Goal: Check status: Check status

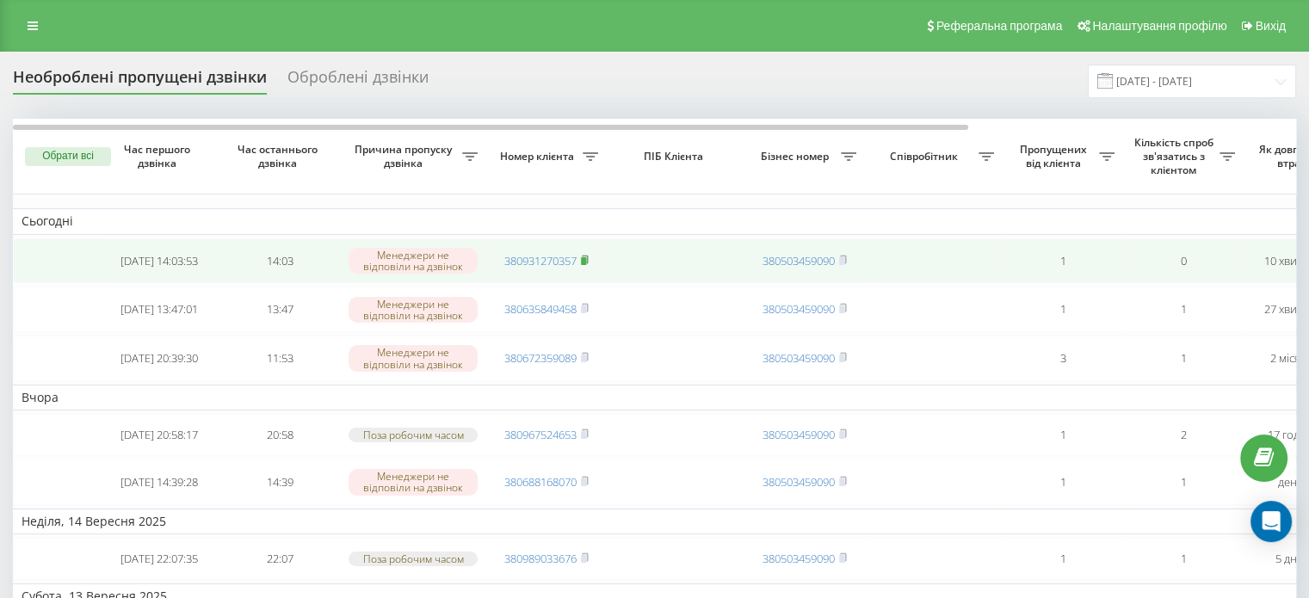
click at [586, 262] on rect at bounding box center [583, 261] width 5 height 8
